Goal: Information Seeking & Learning: Learn about a topic

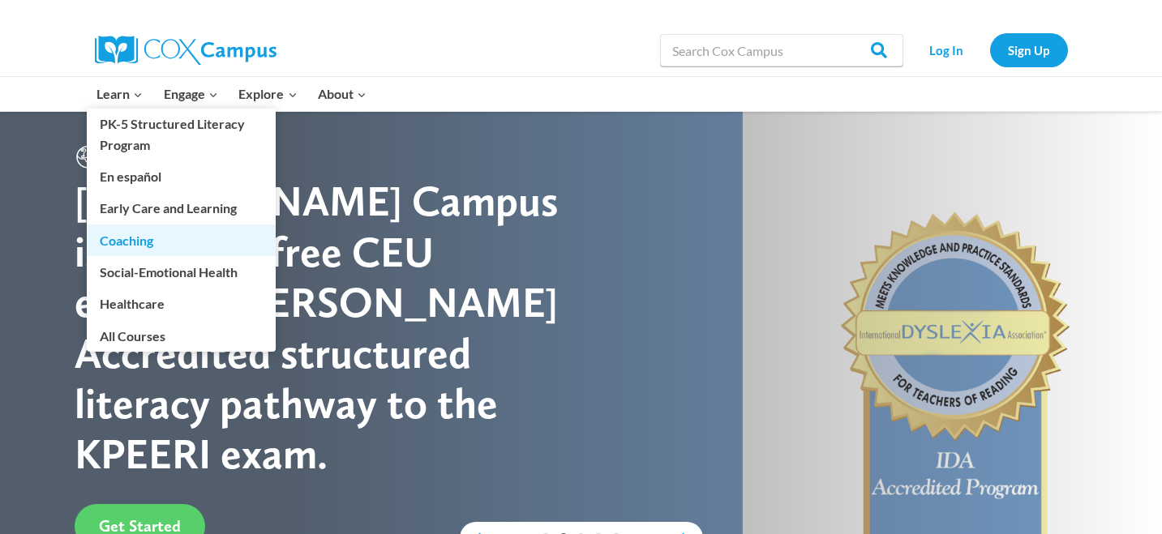
click at [144, 242] on link "Coaching" at bounding box center [181, 240] width 189 height 31
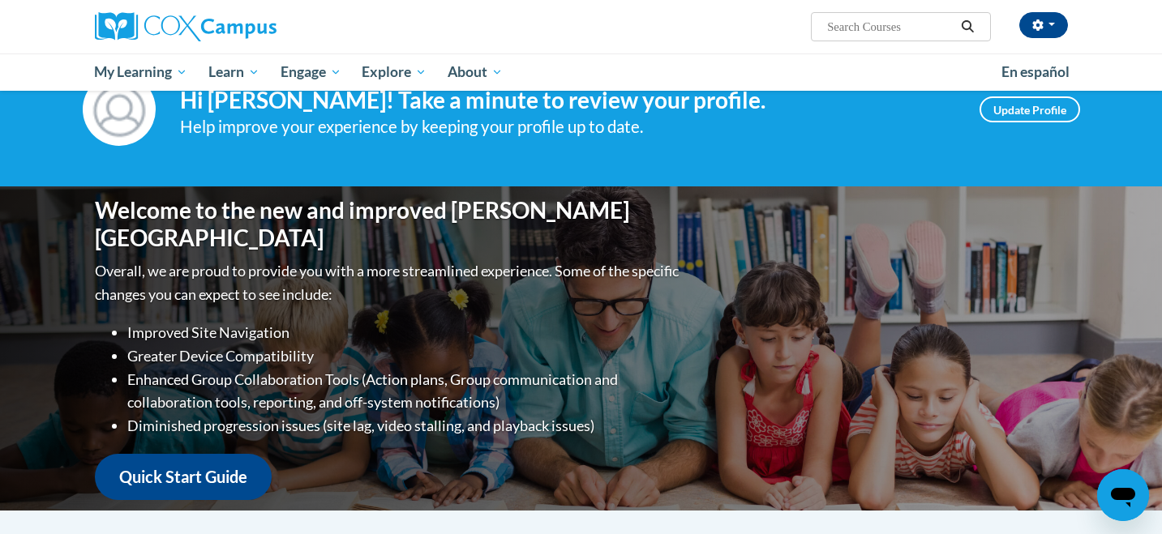
scroll to position [47, 0]
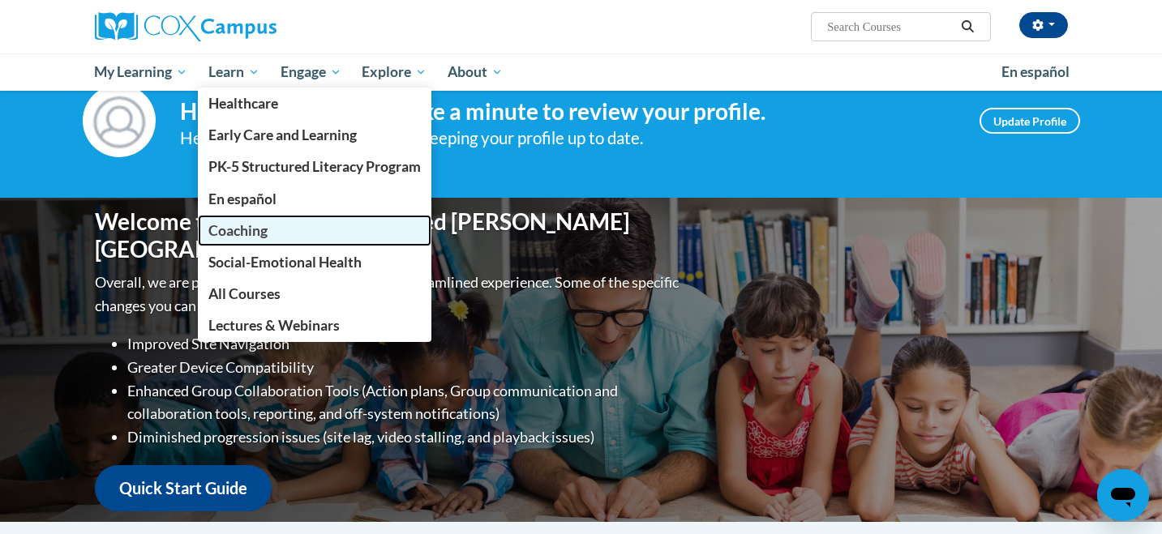
click at [247, 232] on span "Coaching" at bounding box center [237, 230] width 59 height 17
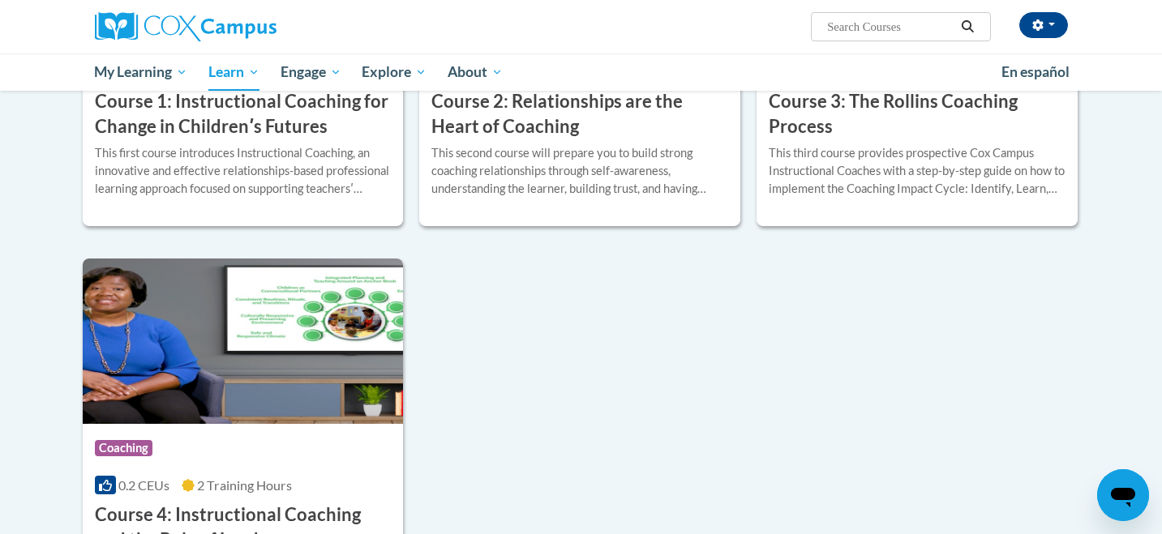
scroll to position [710, 0]
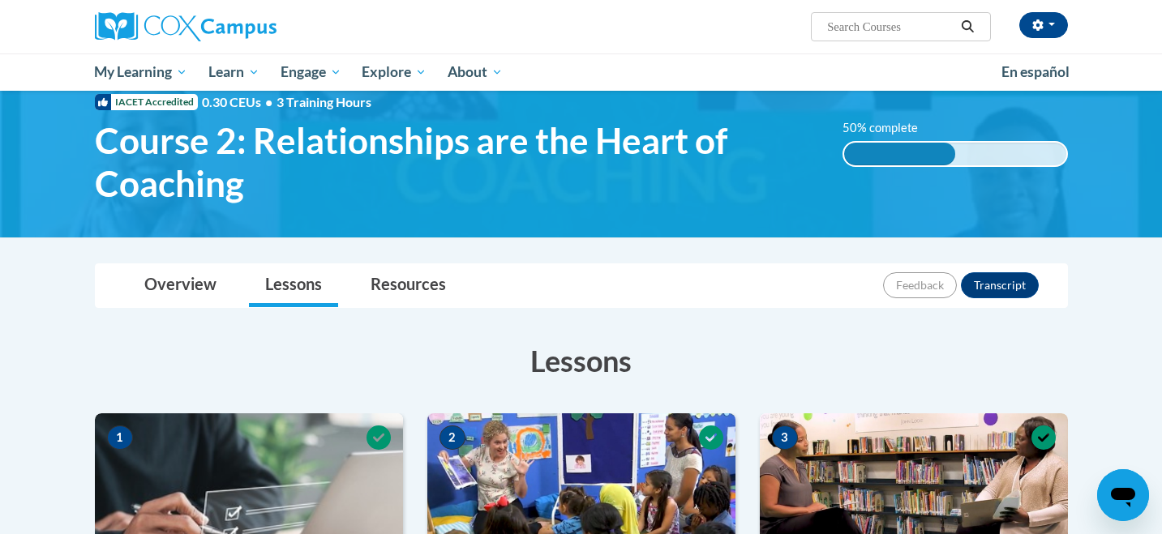
scroll to position [46, 0]
